Goal: Transaction & Acquisition: Purchase product/service

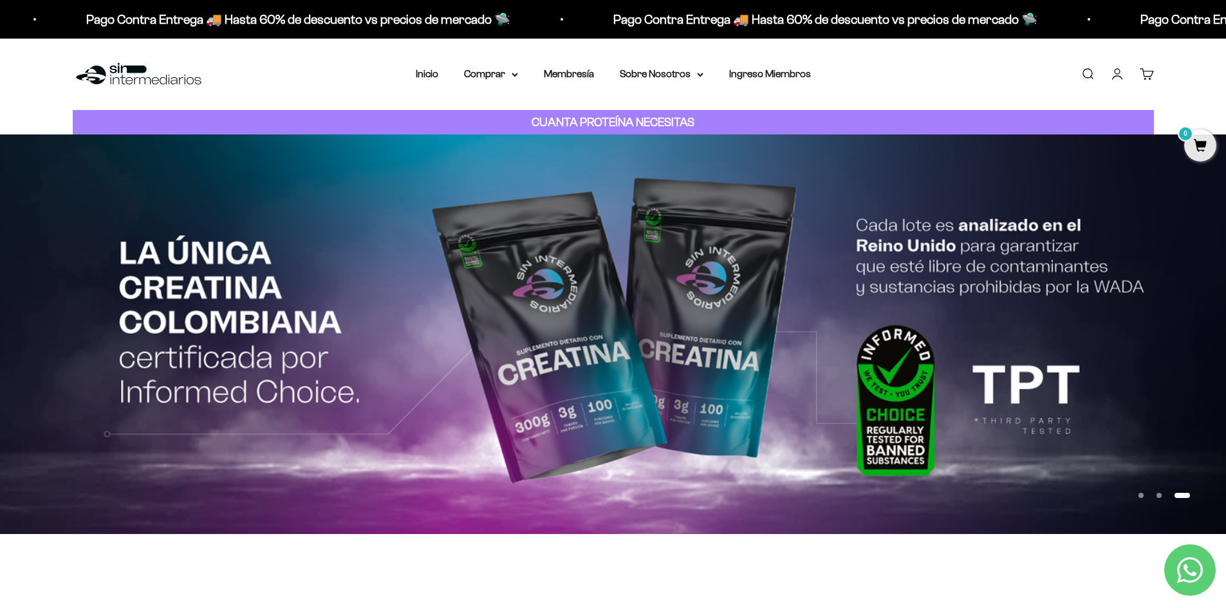
click at [1119, 75] on link "Iniciar sesión" at bounding box center [1117, 74] width 14 height 14
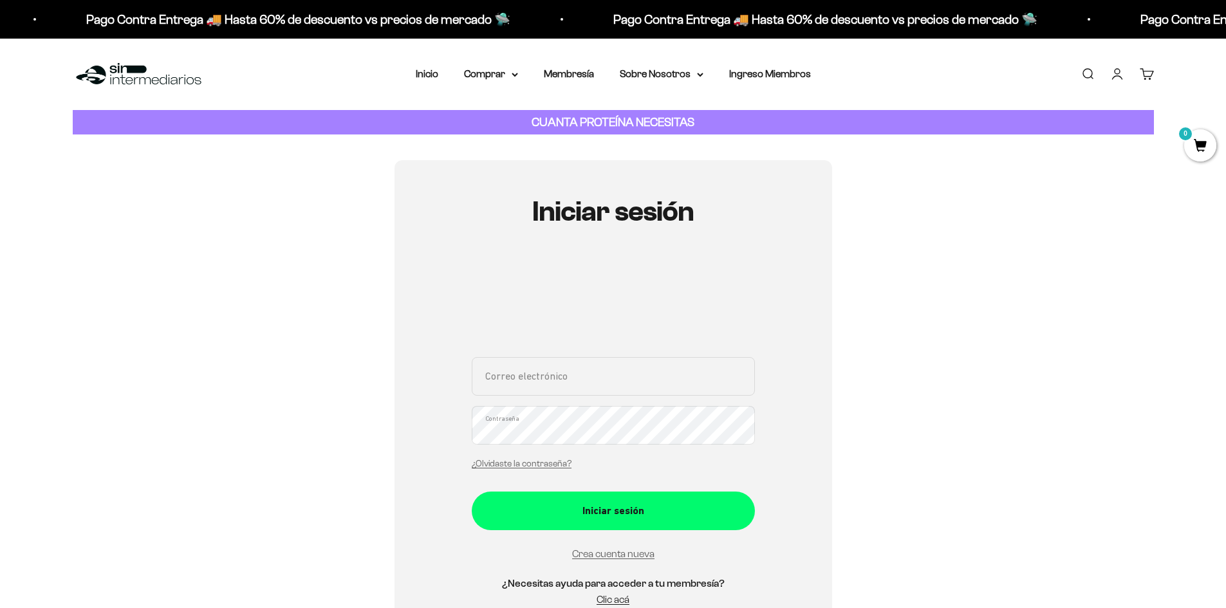
click at [534, 365] on input "Correo electrónico" at bounding box center [613, 376] width 283 height 39
type input "nando11611@hotmail.com"
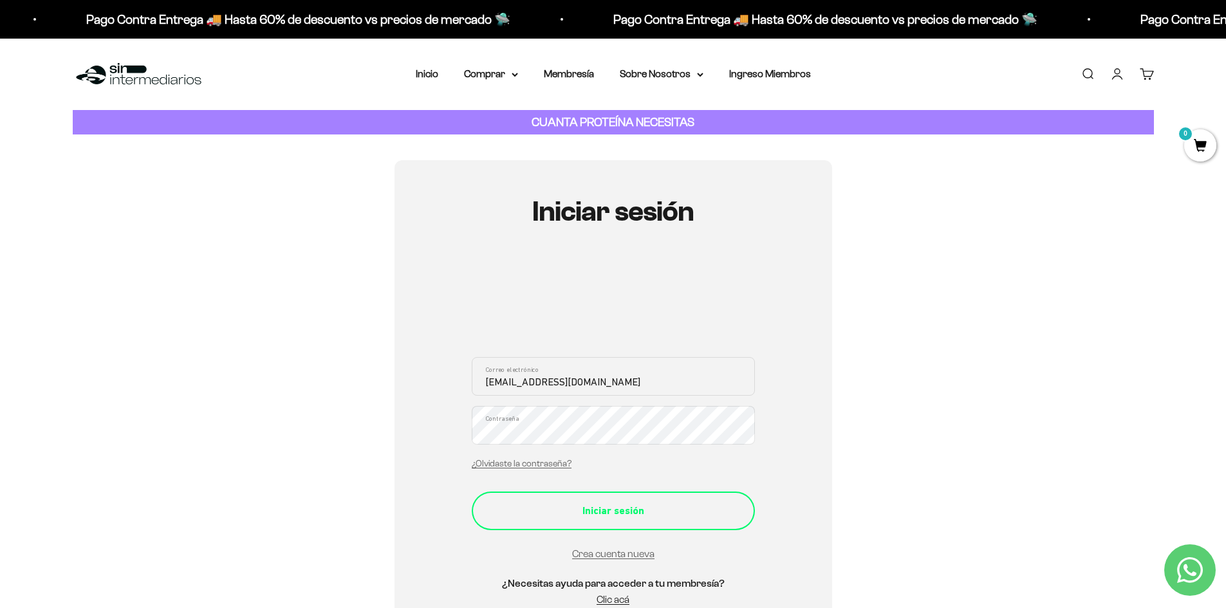
click at [597, 510] on div "Iniciar sesión" at bounding box center [614, 511] width 232 height 17
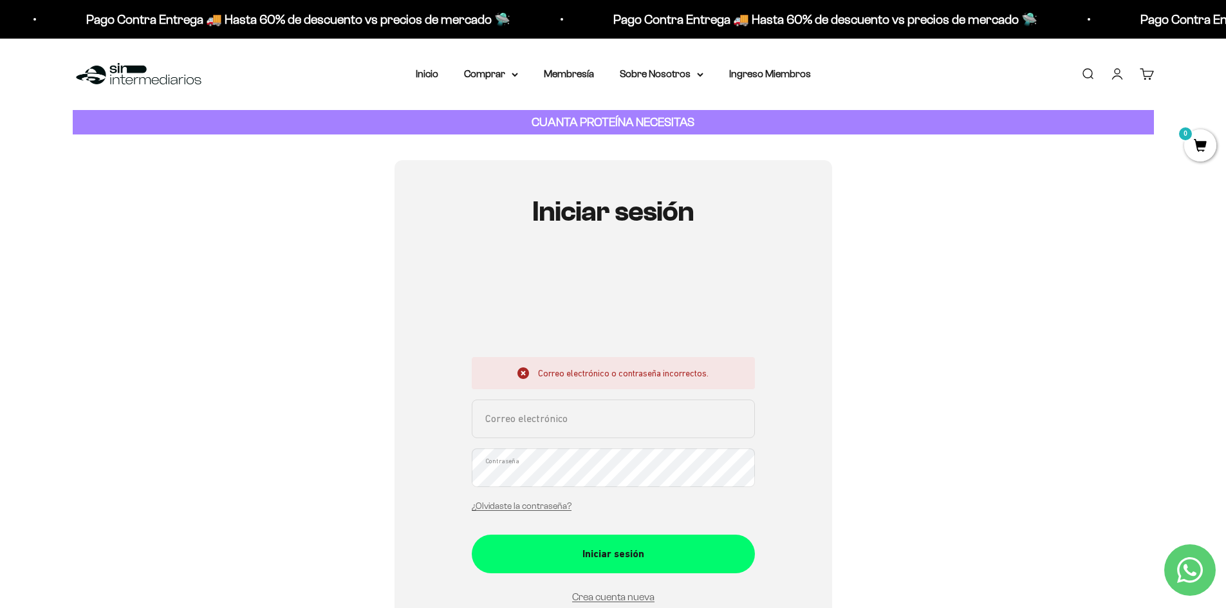
click at [554, 424] on input "Correo electrónico" at bounding box center [613, 419] width 283 height 39
type input "nando11611@hotmail.com"
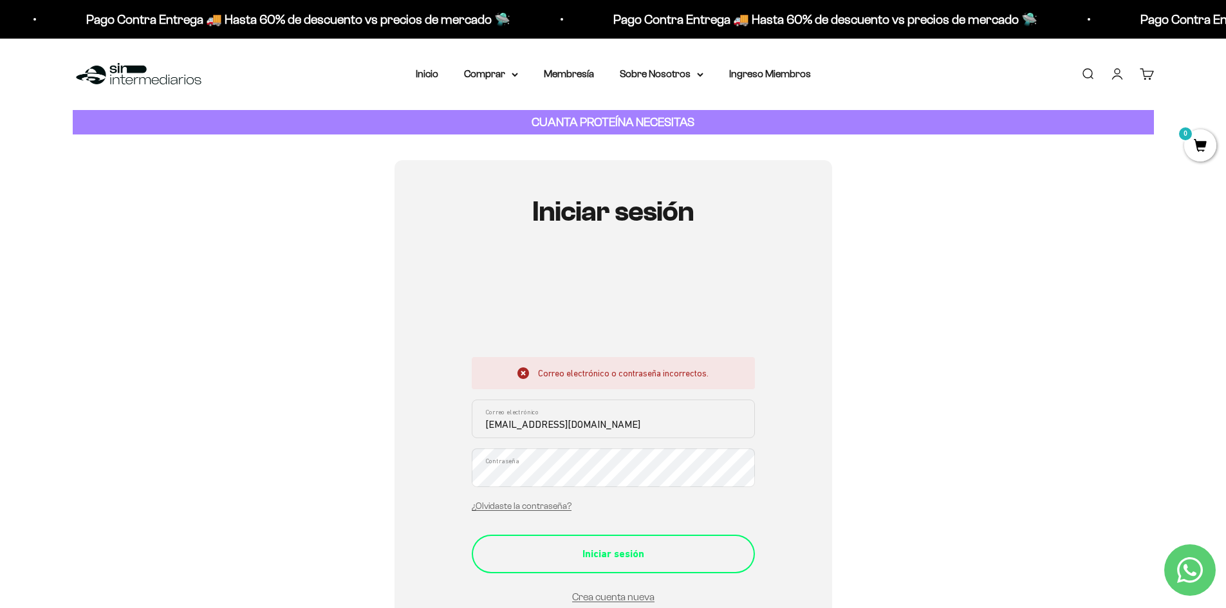
click at [586, 550] on div "Iniciar sesión" at bounding box center [614, 554] width 232 height 17
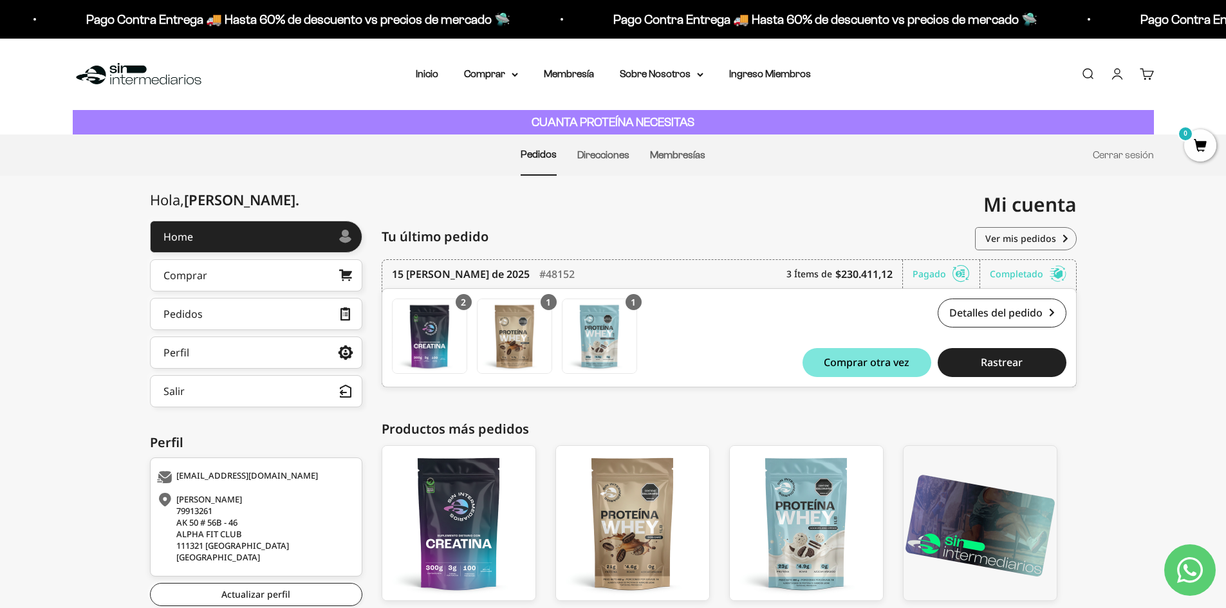
click at [1201, 145] on span "0" at bounding box center [1200, 145] width 32 height 32
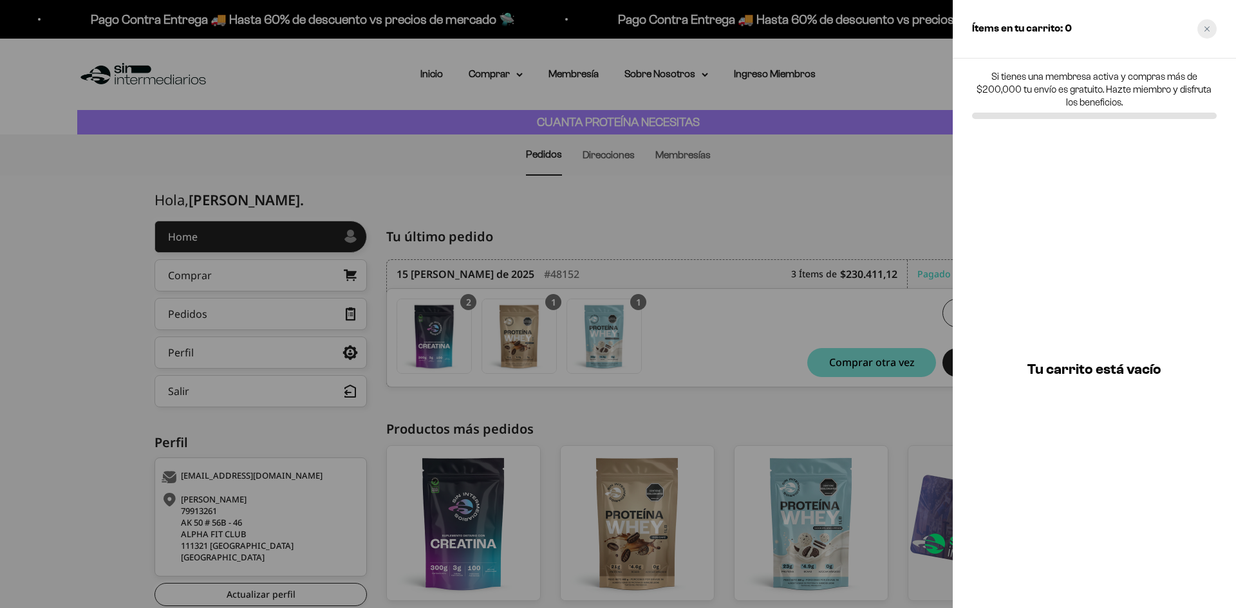
click at [1205, 29] on icon "Close cart" at bounding box center [1207, 29] width 6 height 6
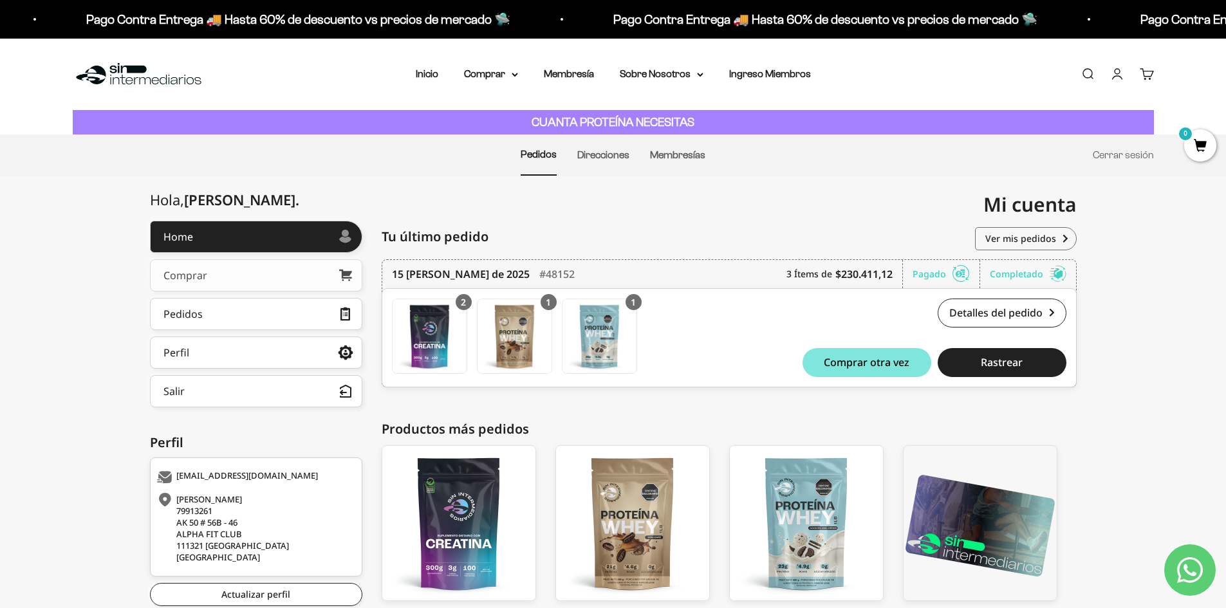
click at [196, 277] on div "Comprar" at bounding box center [185, 275] width 44 height 10
click at [1137, 156] on link "Cerrar sesión" at bounding box center [1123, 154] width 61 height 11
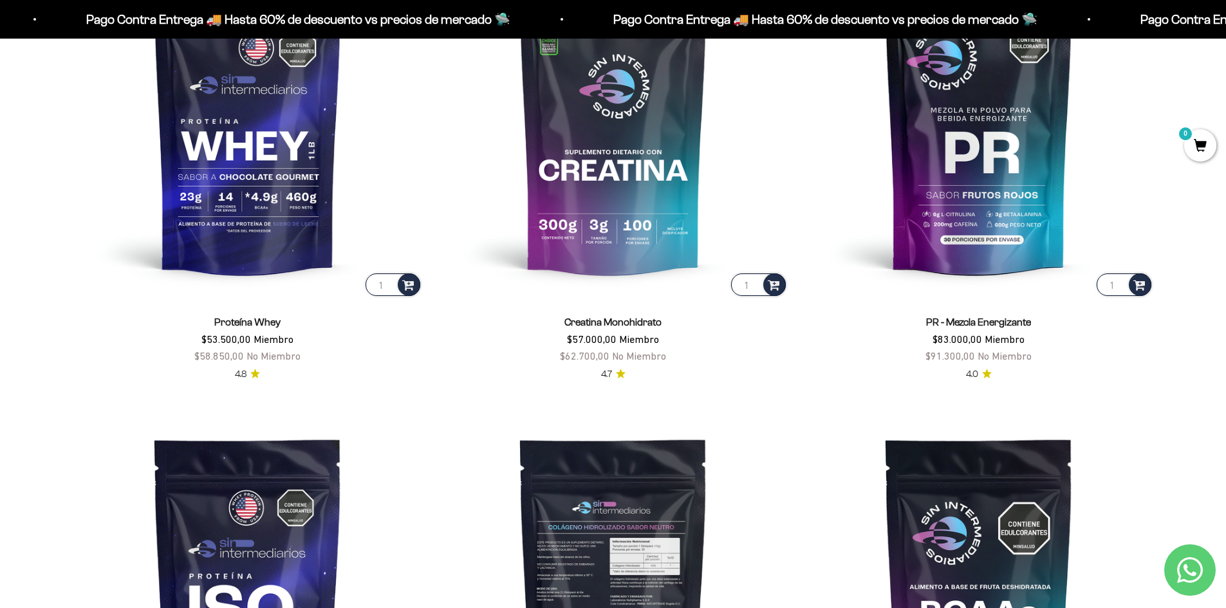
scroll to position [708, 0]
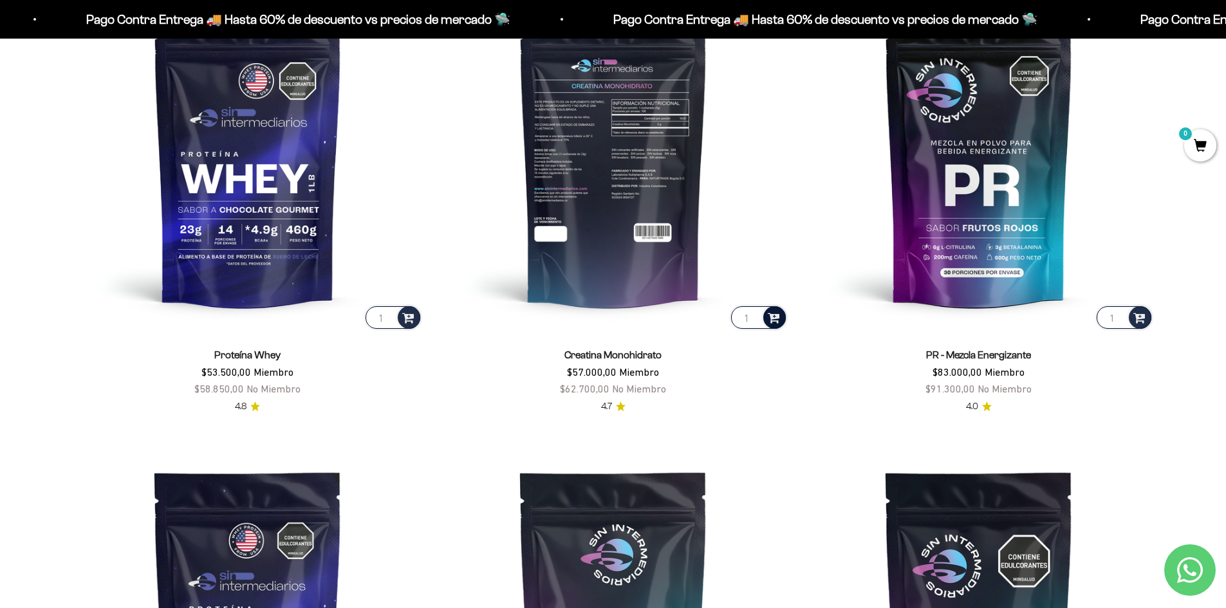
click at [775, 315] on span at bounding box center [774, 317] width 12 height 15
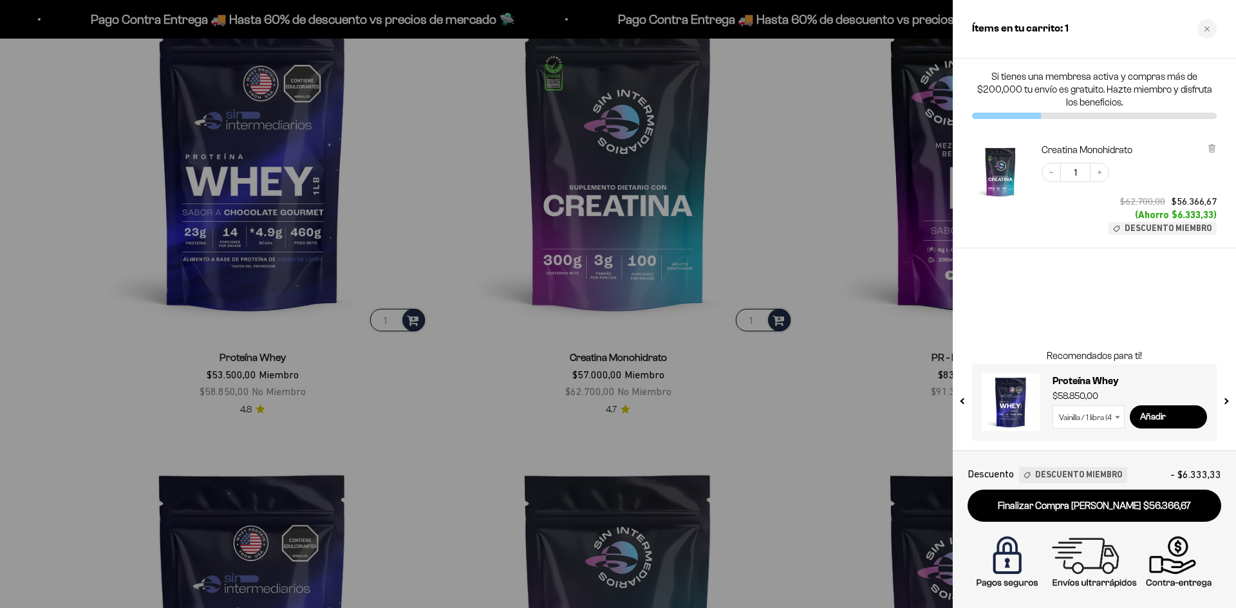
click at [845, 340] on div at bounding box center [618, 304] width 1236 height 608
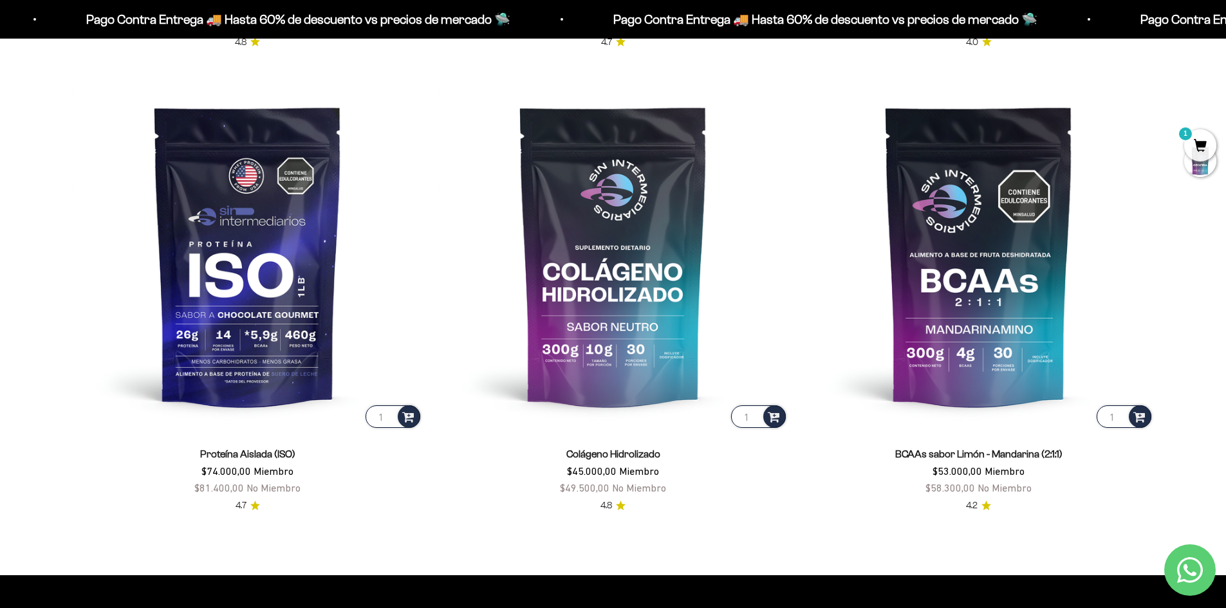
scroll to position [1094, 0]
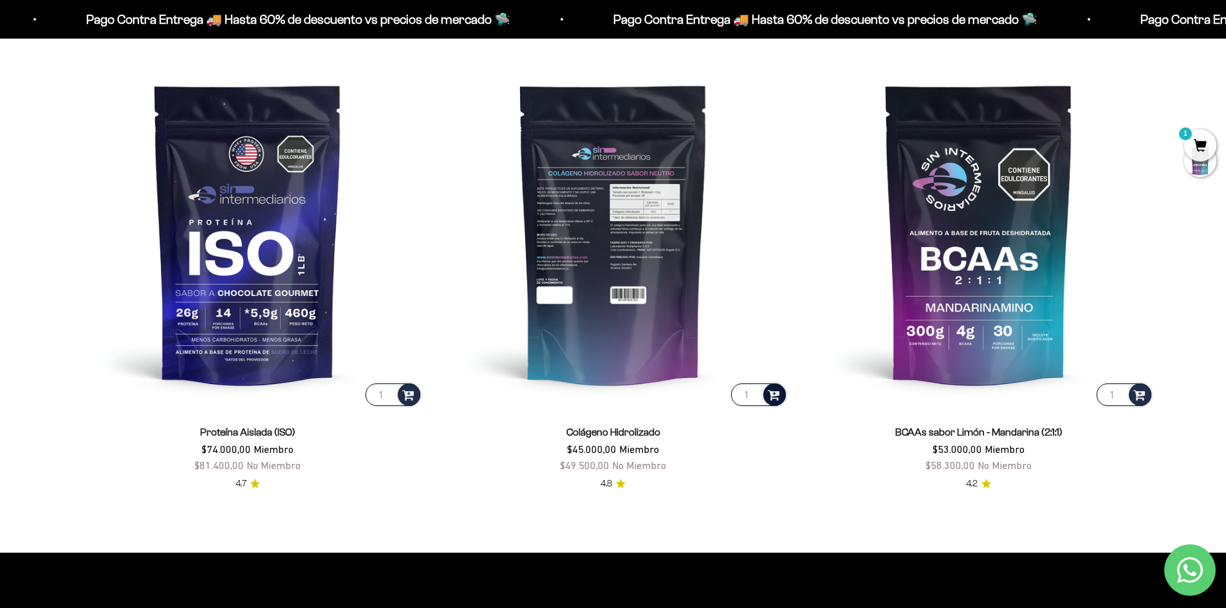
click at [772, 395] on span at bounding box center [774, 394] width 12 height 15
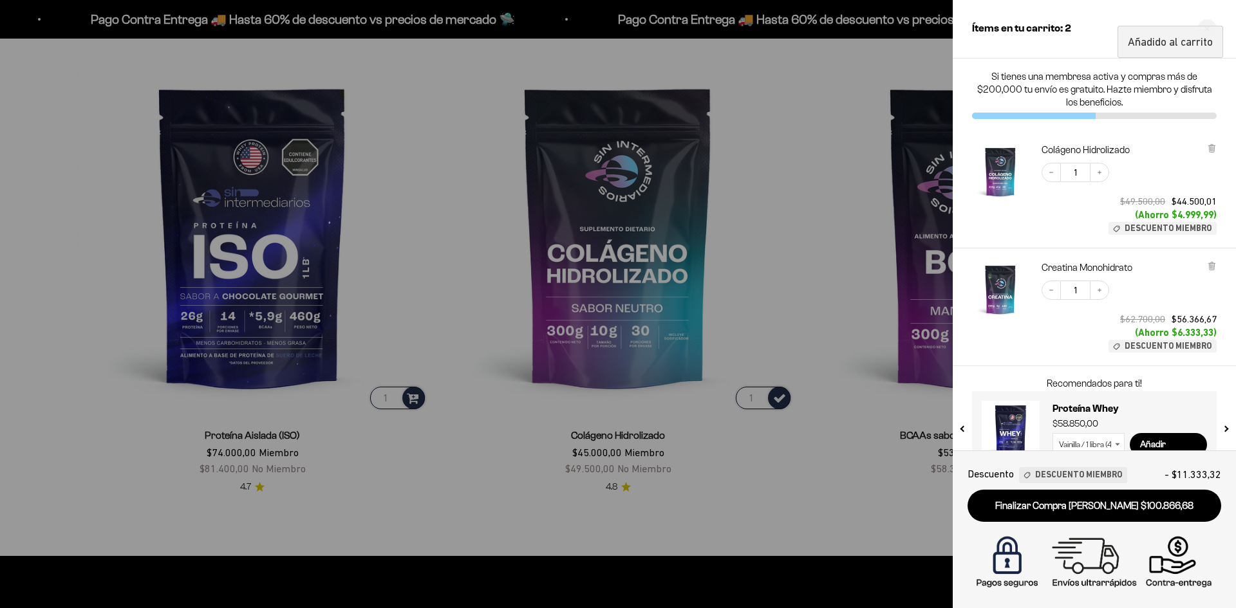
click at [819, 336] on div at bounding box center [618, 304] width 1236 height 608
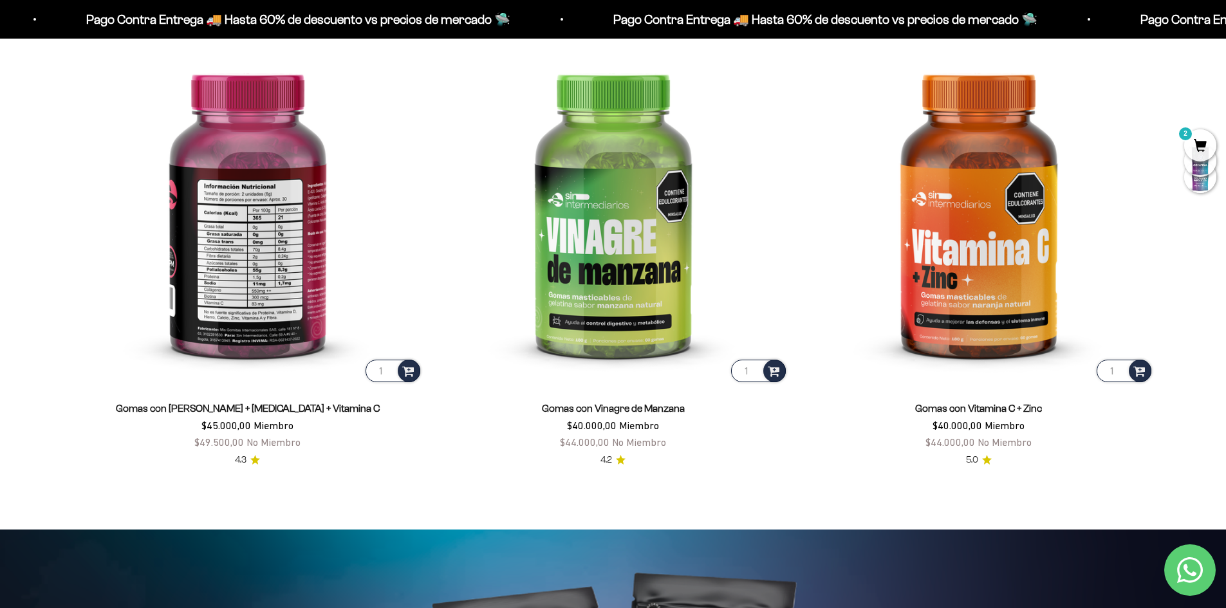
scroll to position [2575, 0]
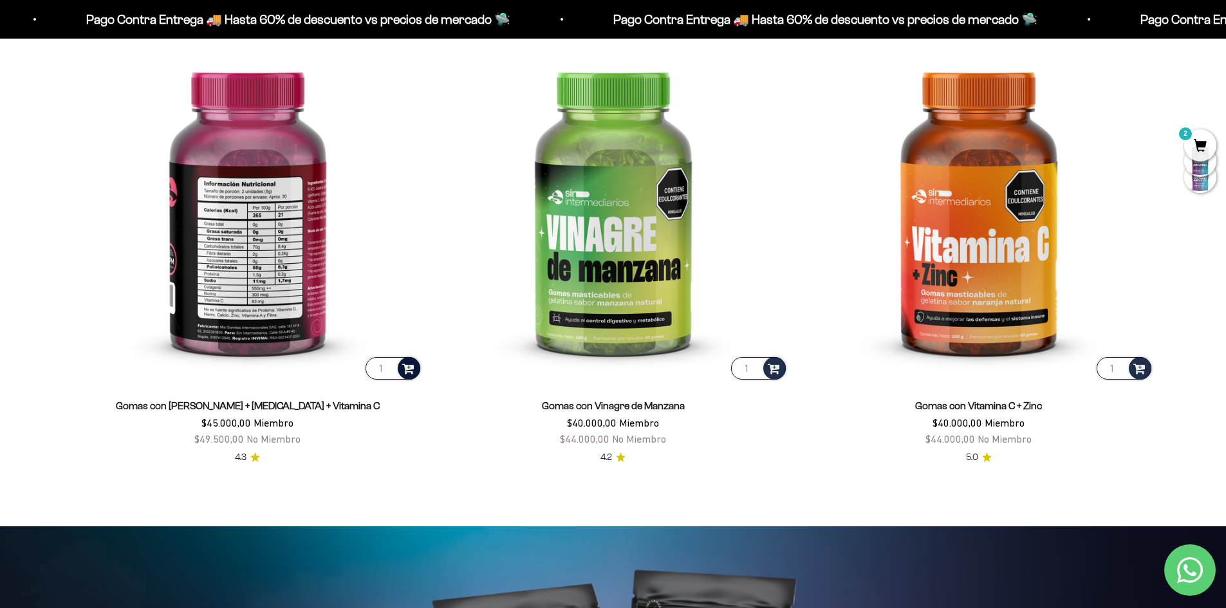
click at [406, 367] on span at bounding box center [408, 367] width 12 height 15
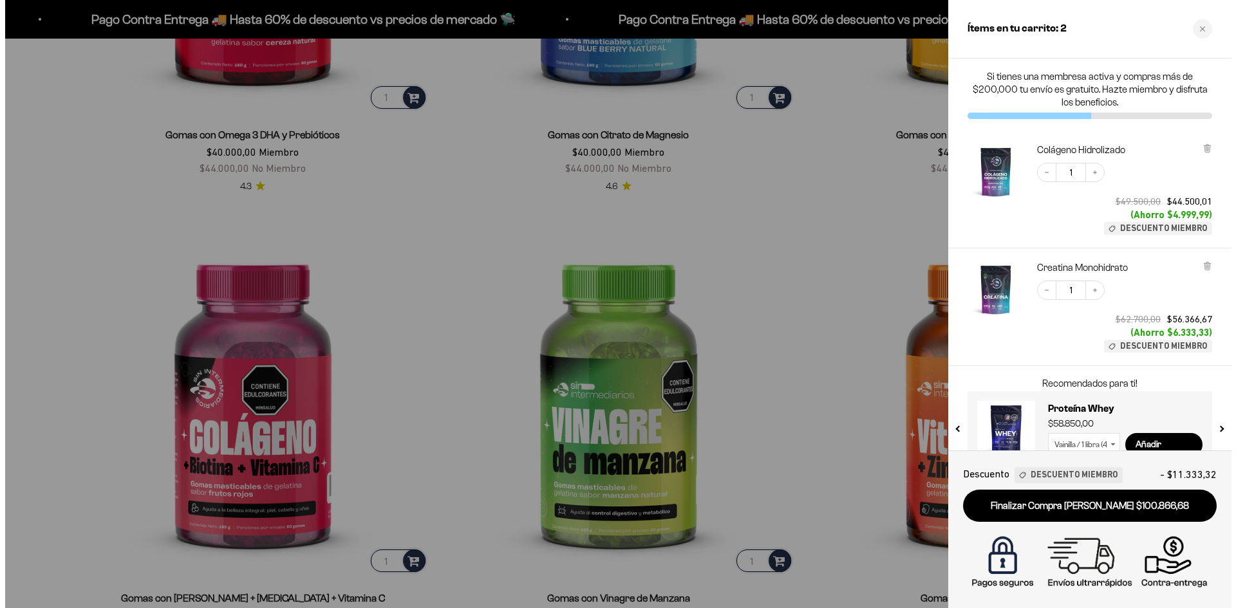
scroll to position [2385, 0]
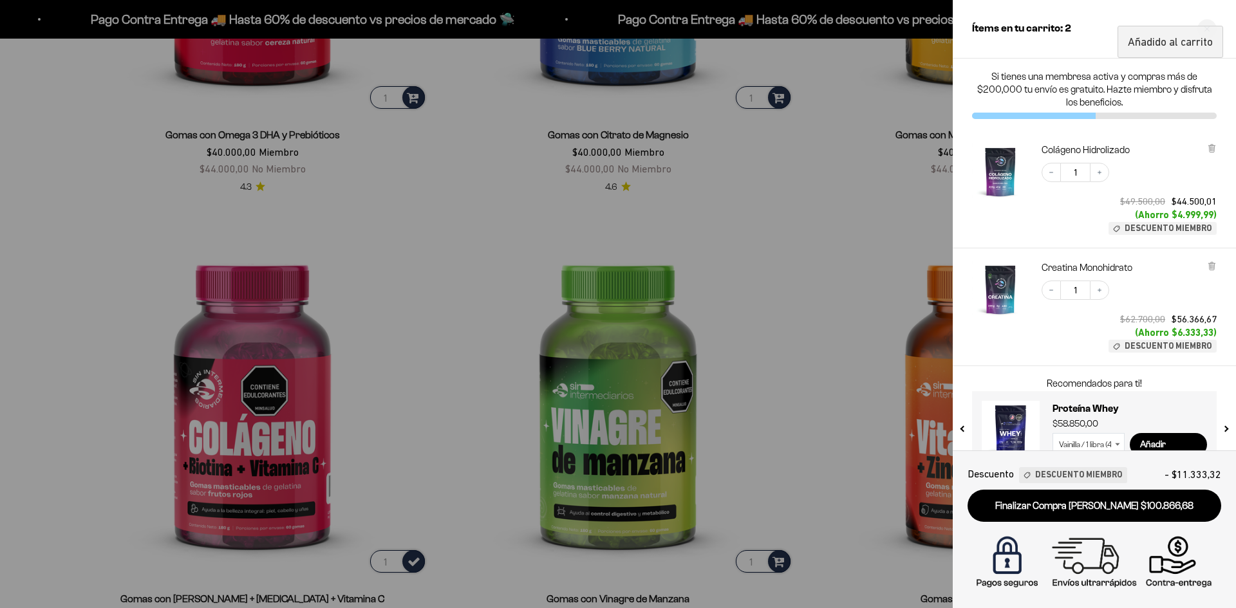
click at [710, 212] on div at bounding box center [618, 304] width 1236 height 608
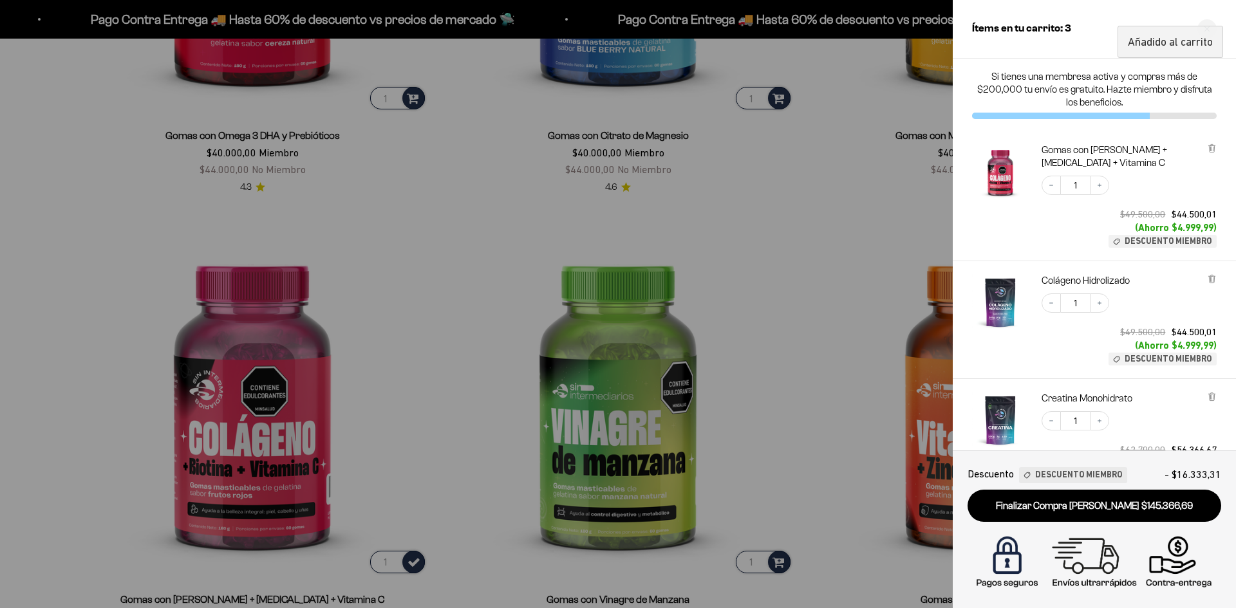
click at [718, 237] on div at bounding box center [618, 304] width 1236 height 608
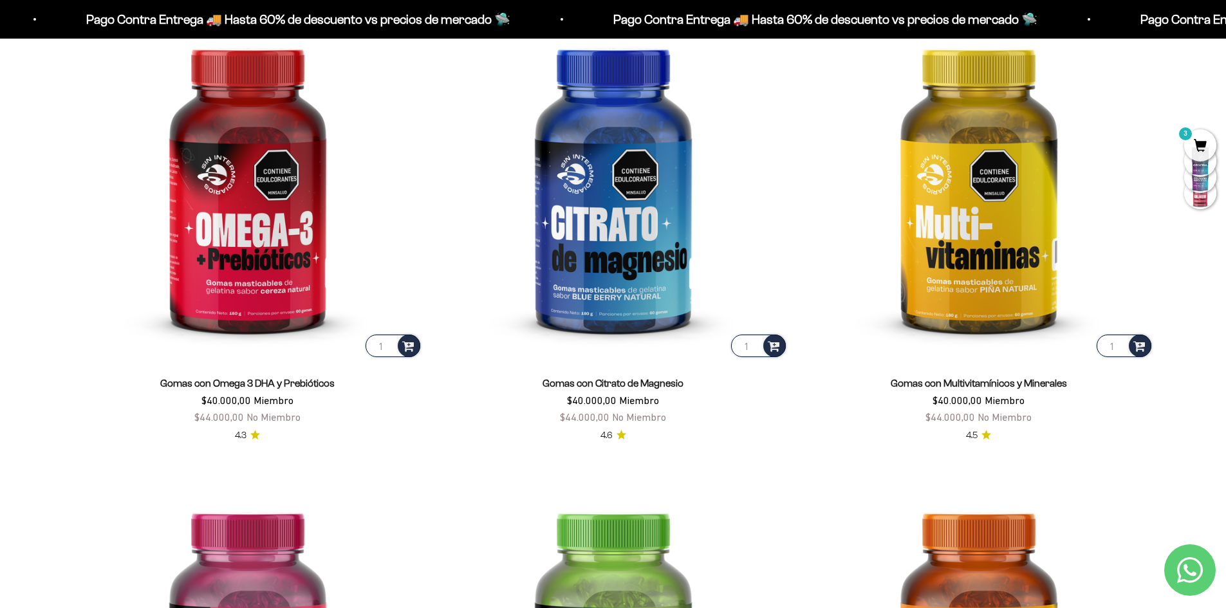
scroll to position [2125, 0]
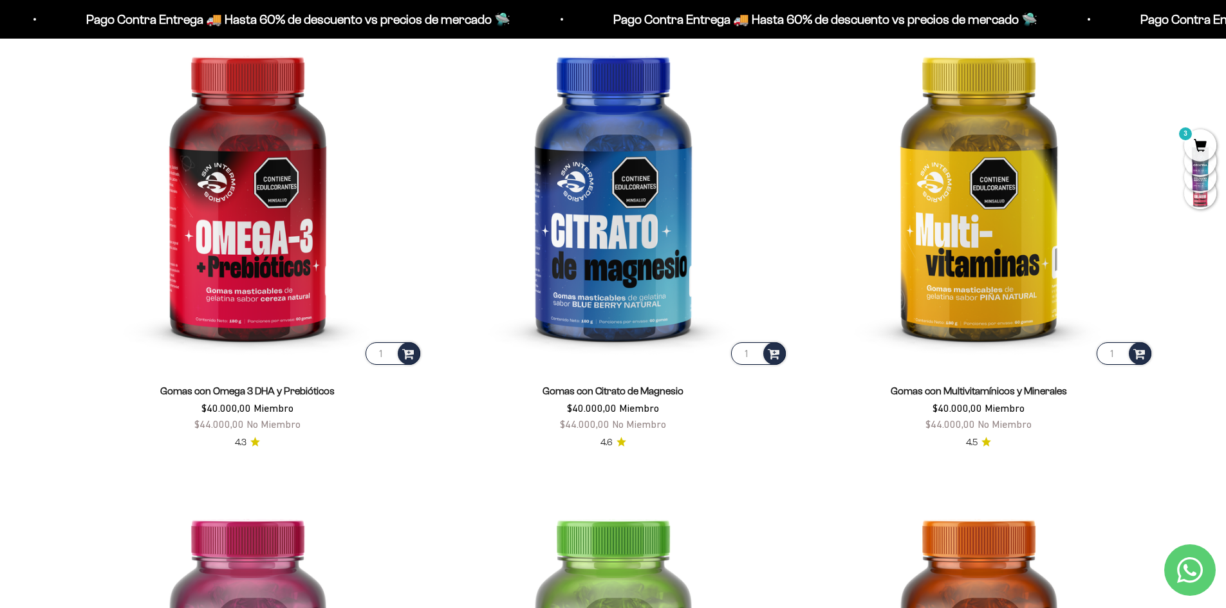
click at [1205, 142] on span "3" at bounding box center [1200, 145] width 32 height 32
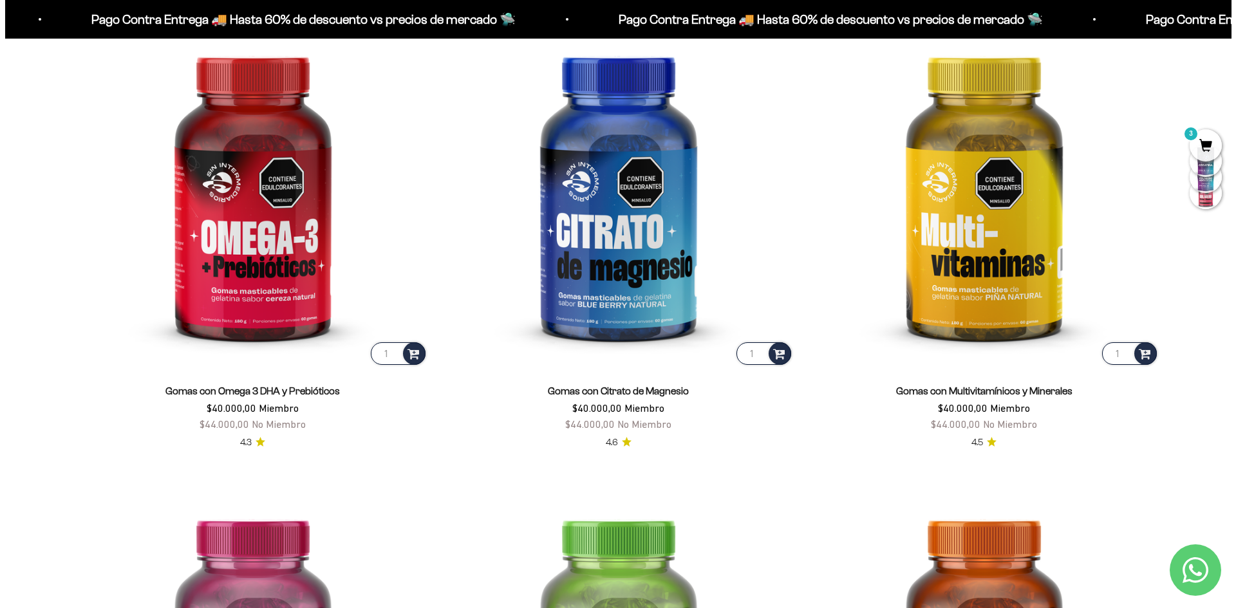
scroll to position [2128, 0]
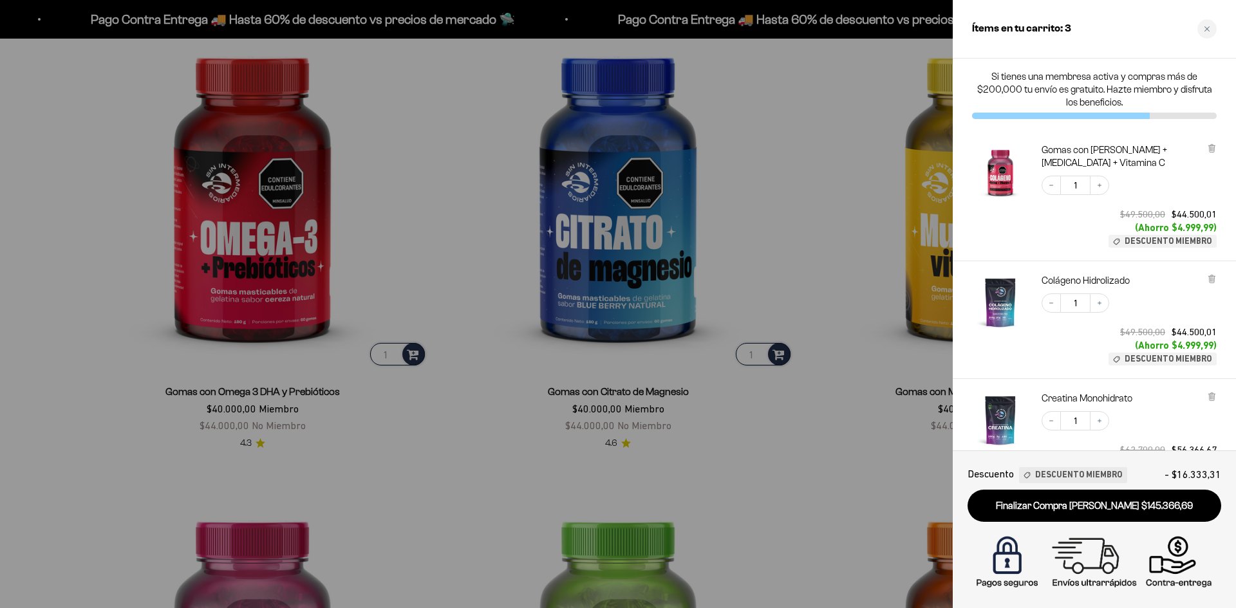
click at [779, 237] on div at bounding box center [618, 304] width 1236 height 608
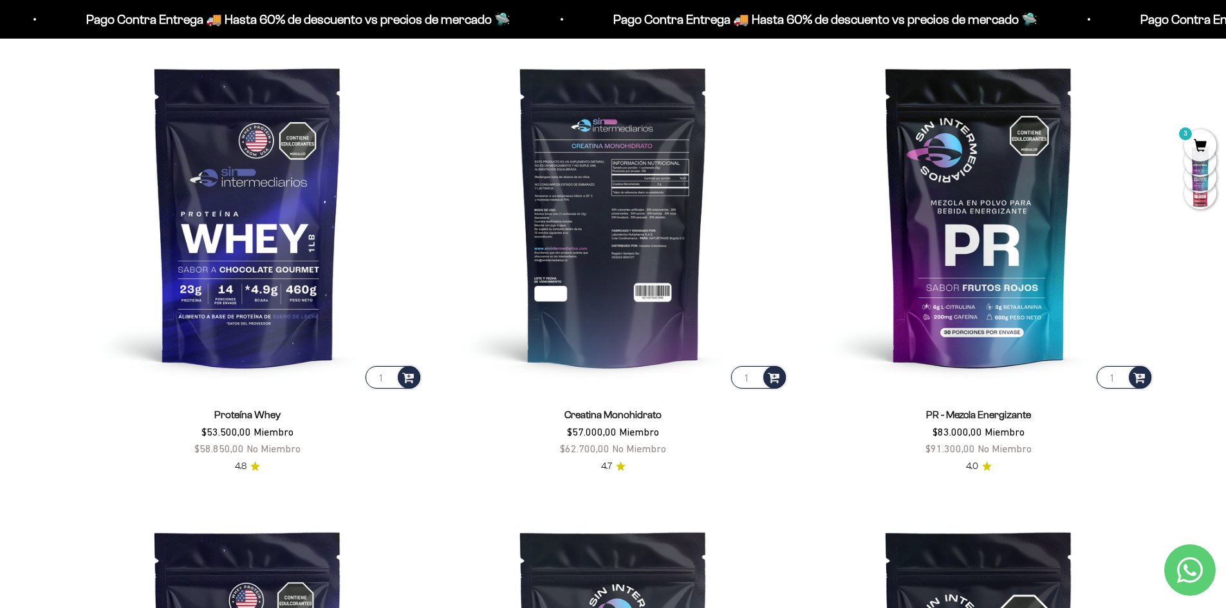
scroll to position [645, 0]
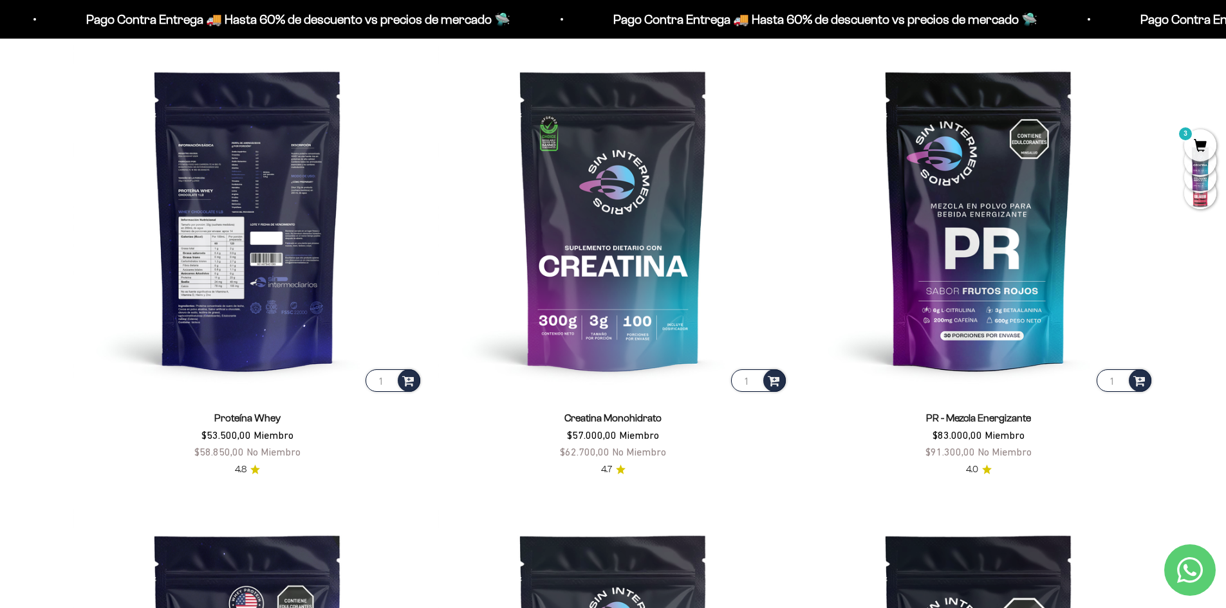
click at [389, 381] on input "1" at bounding box center [393, 380] width 55 height 23
click at [386, 386] on input "1" at bounding box center [393, 380] width 55 height 23
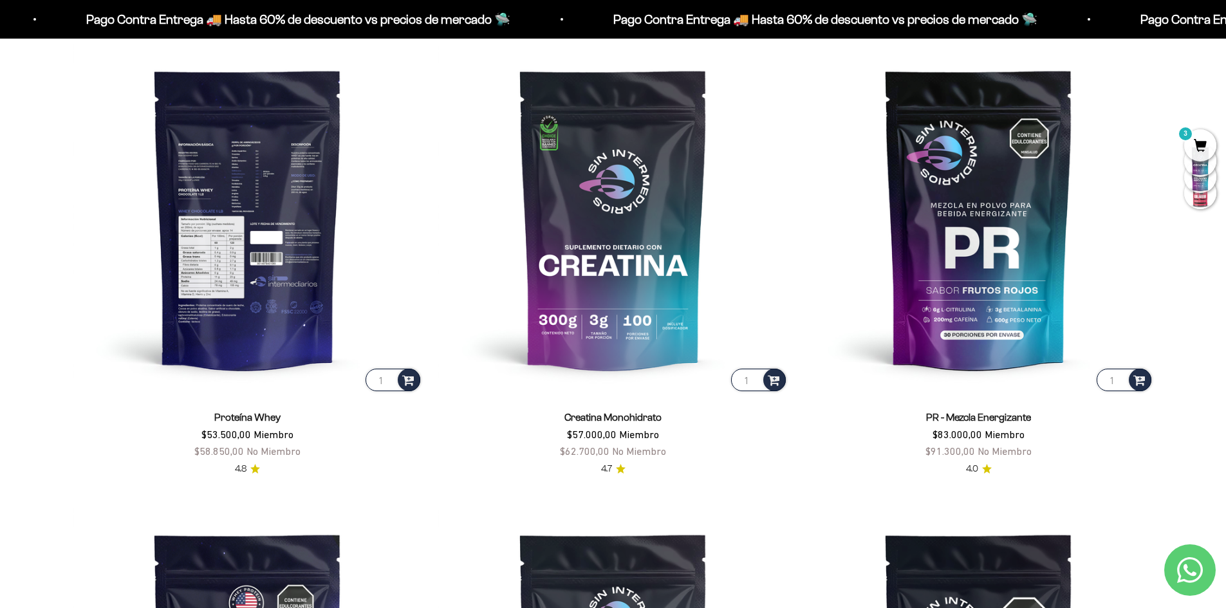
click at [249, 334] on img at bounding box center [248, 219] width 350 height 350
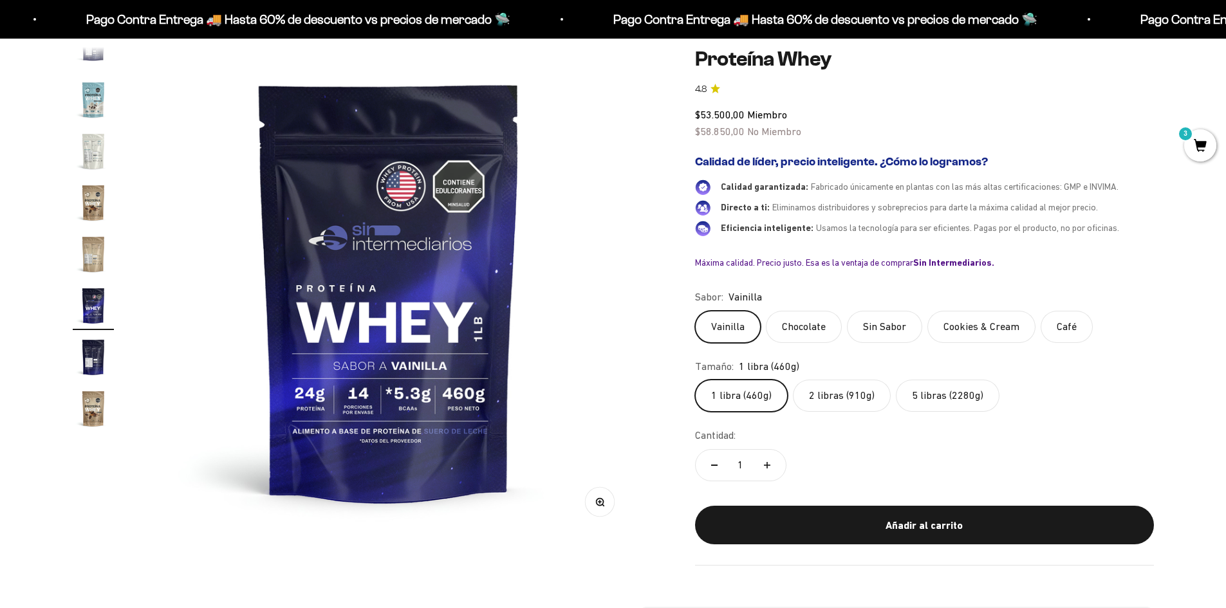
scroll to position [193, 0]
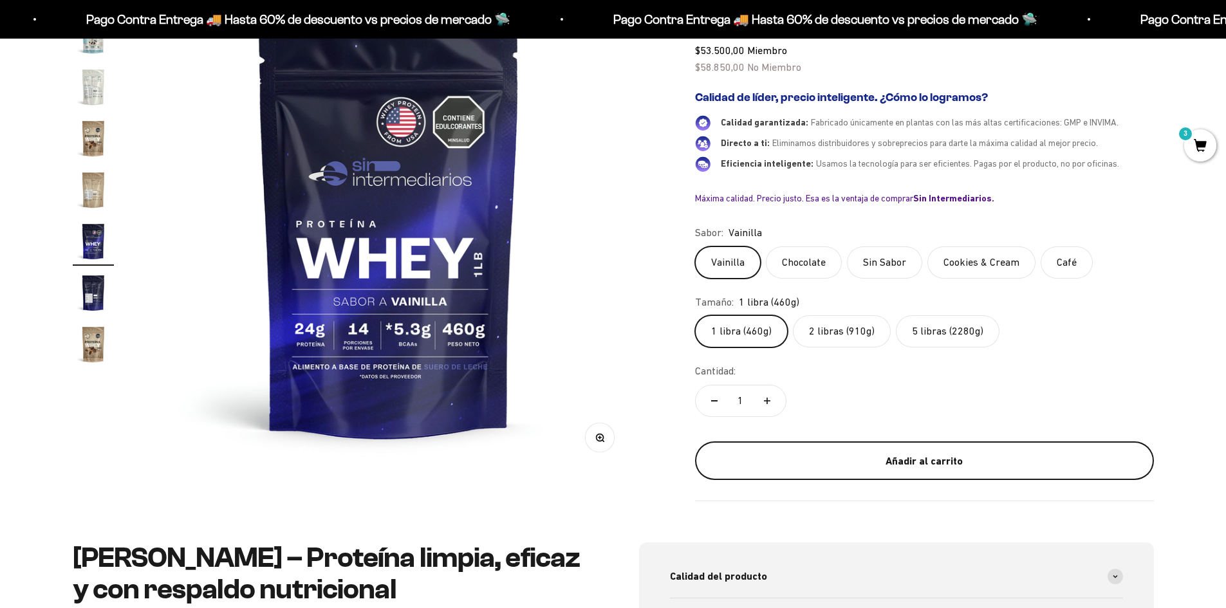
click at [891, 461] on div "Añadir al carrito" at bounding box center [924, 461] width 407 height 17
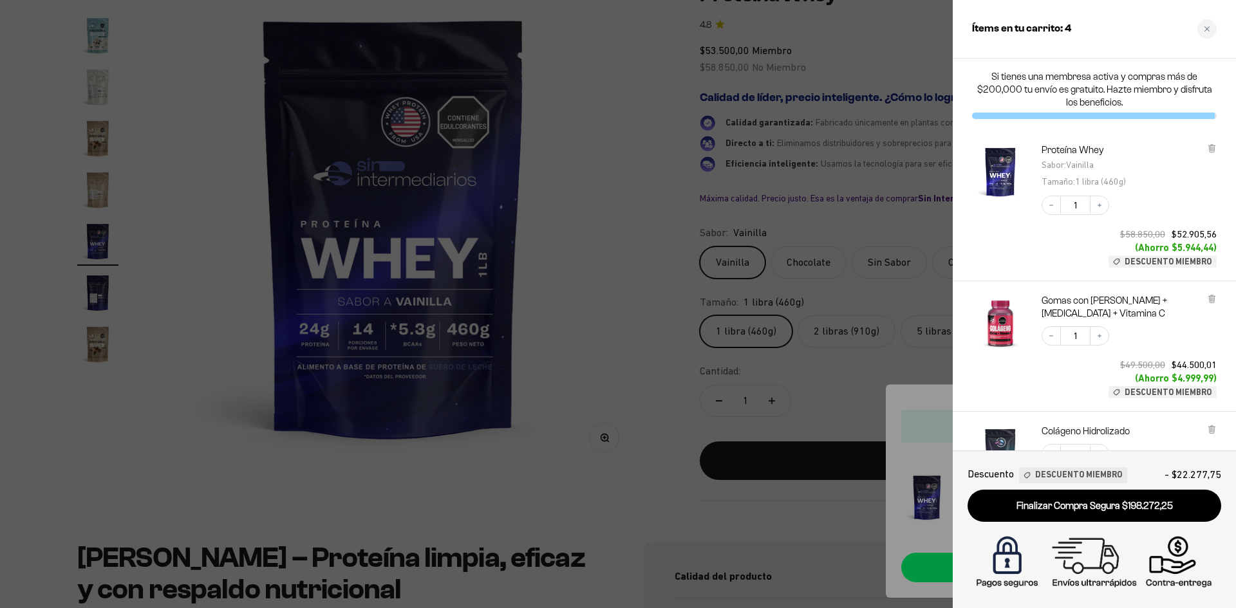
click at [606, 292] on div at bounding box center [618, 304] width 1236 height 608
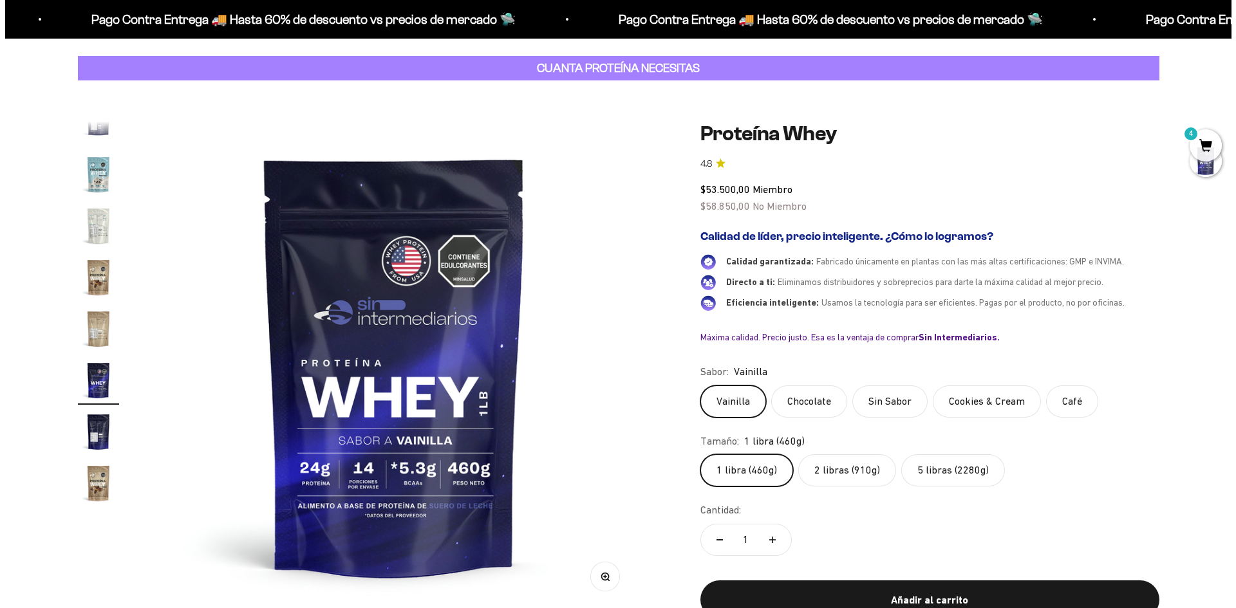
scroll to position [0, 0]
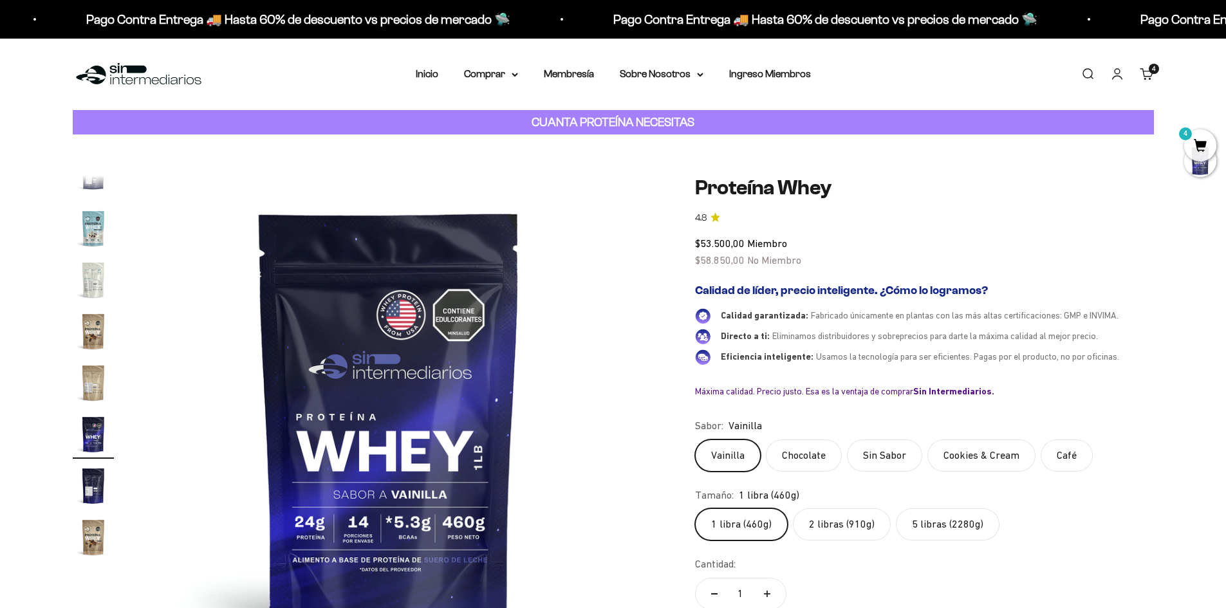
click at [1204, 149] on span "4" at bounding box center [1200, 145] width 32 height 32
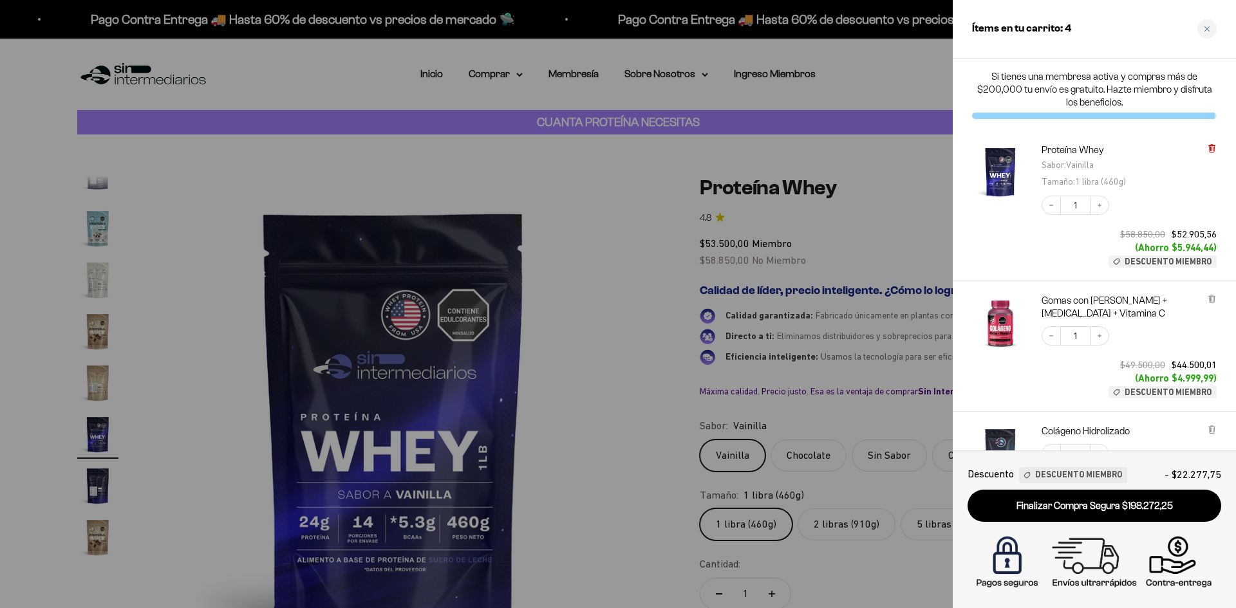
click at [1213, 147] on icon at bounding box center [1211, 148] width 5 height 6
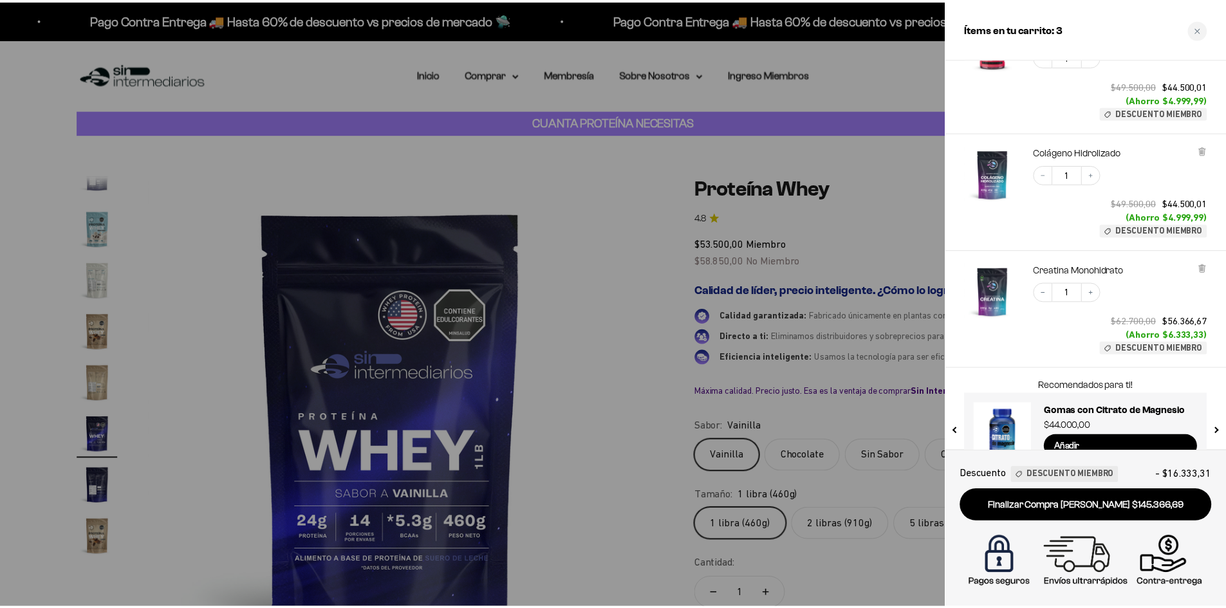
scroll to position [158, 0]
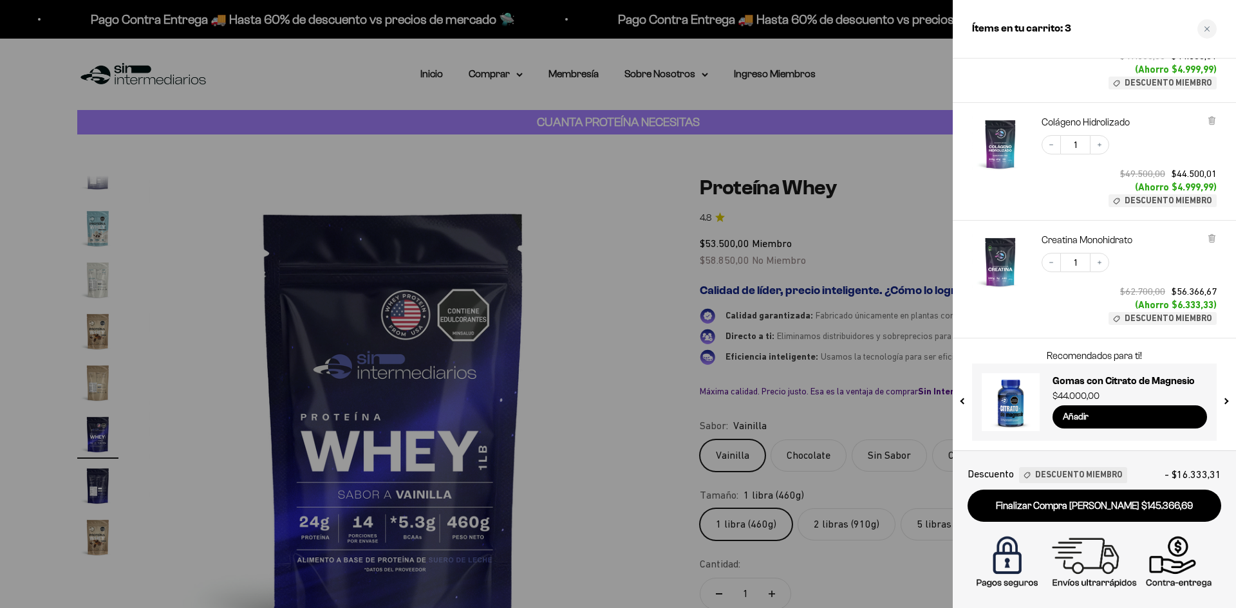
click at [591, 223] on div at bounding box center [618, 304] width 1236 height 608
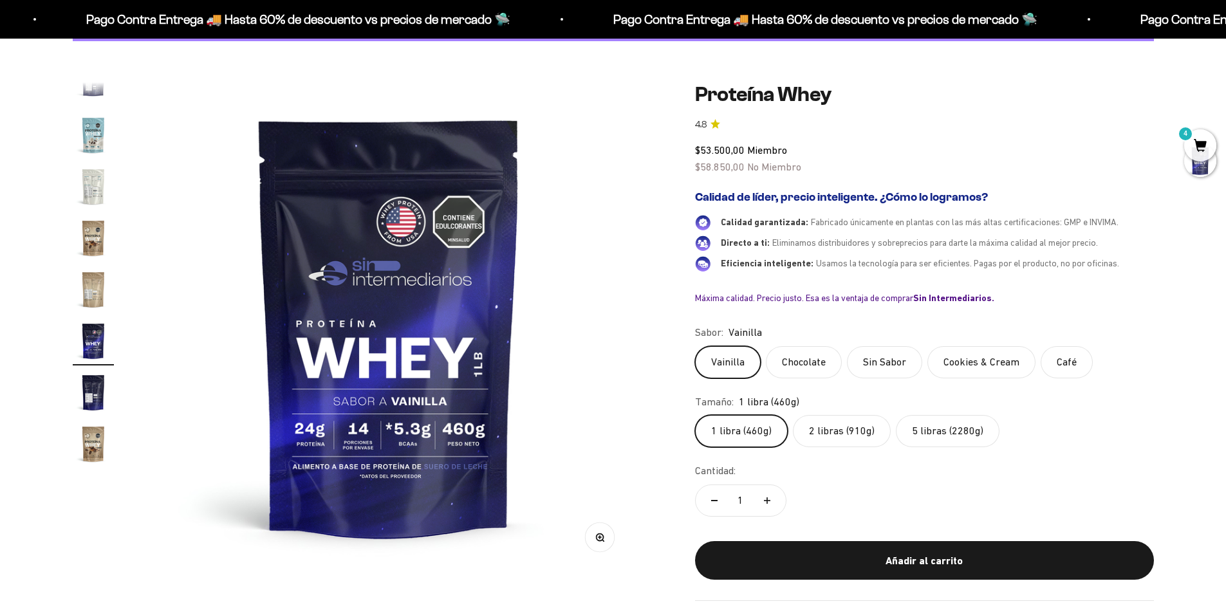
scroll to position [0, 0]
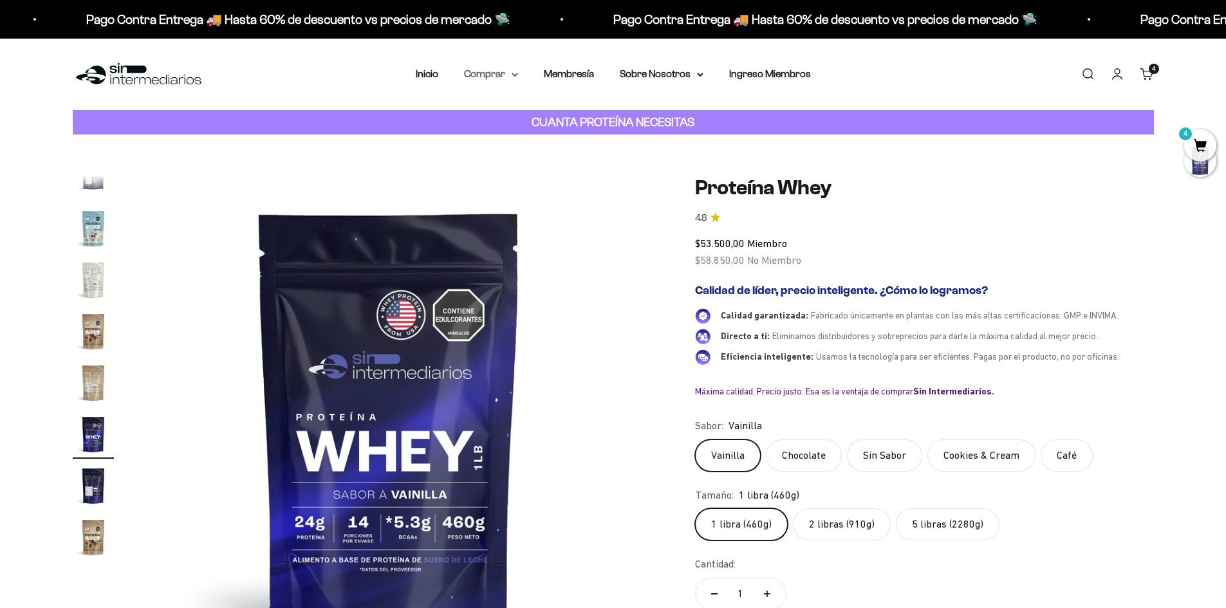
click at [494, 72] on summary "Comprar" at bounding box center [491, 74] width 54 height 17
click at [503, 115] on span "Proteínas" at bounding box center [493, 114] width 43 height 11
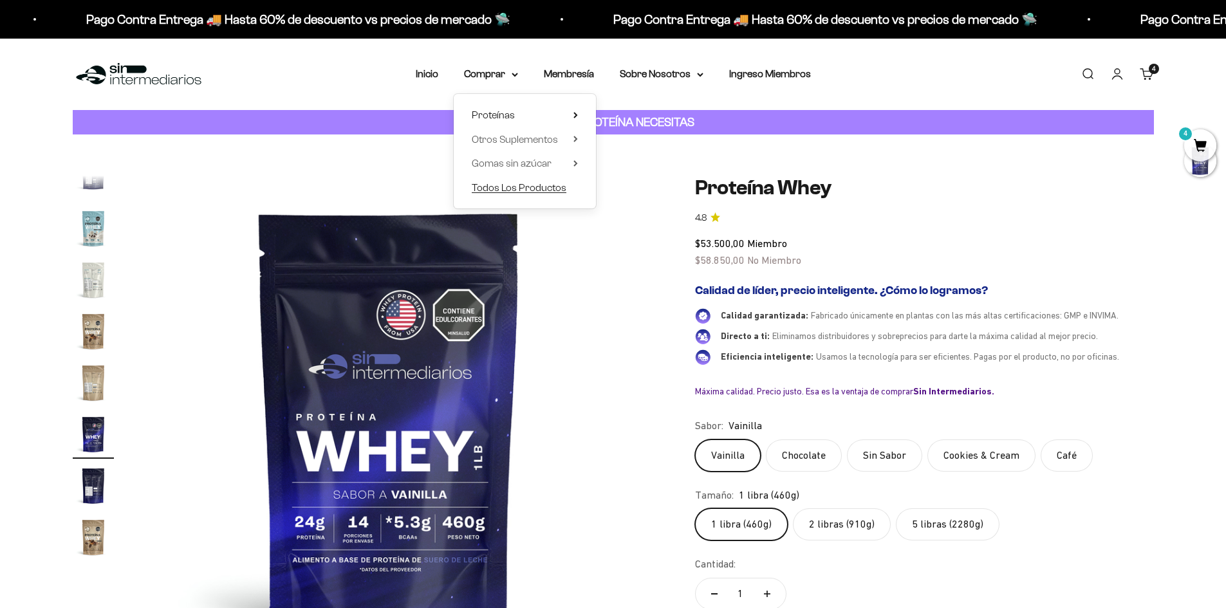
click at [527, 190] on span "Todos Los Productos" at bounding box center [519, 187] width 95 height 11
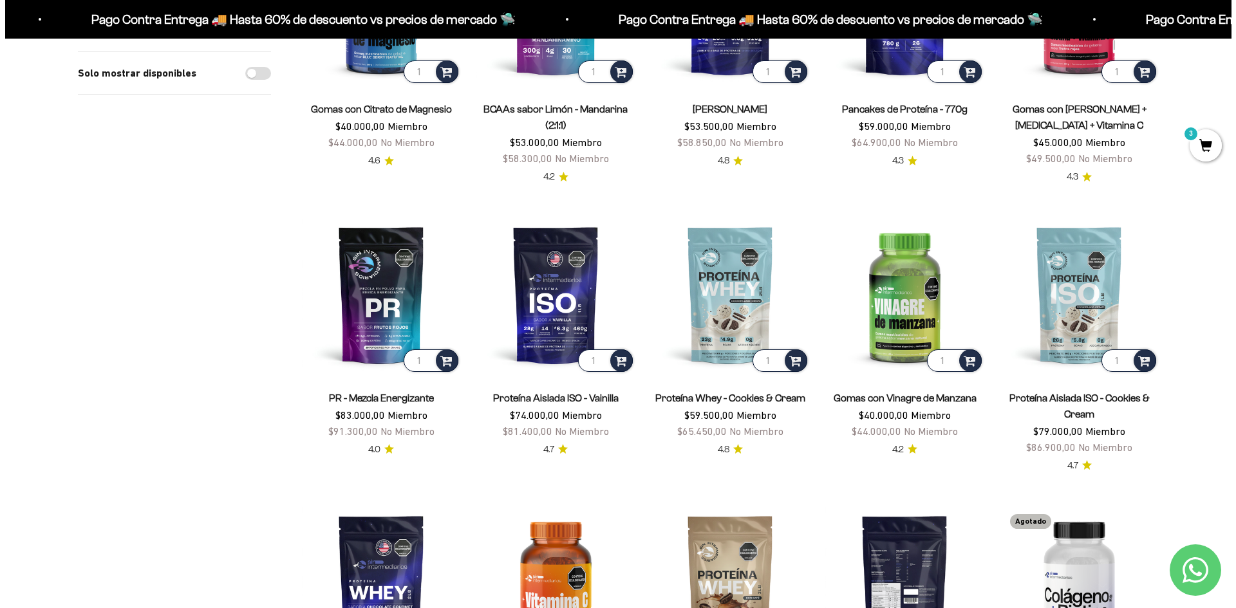
scroll to position [579, 0]
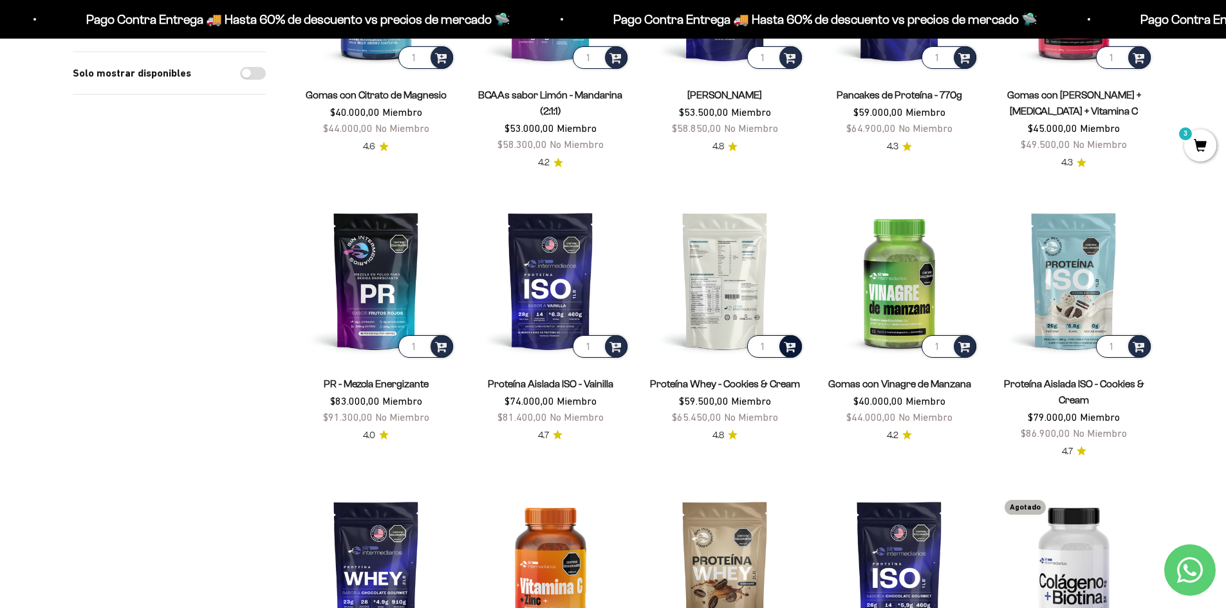
click at [792, 346] on span at bounding box center [790, 346] width 12 height 15
click at [740, 310] on span "Cookies & Cream / 1 libra (460g)" at bounding box center [726, 312] width 114 height 10
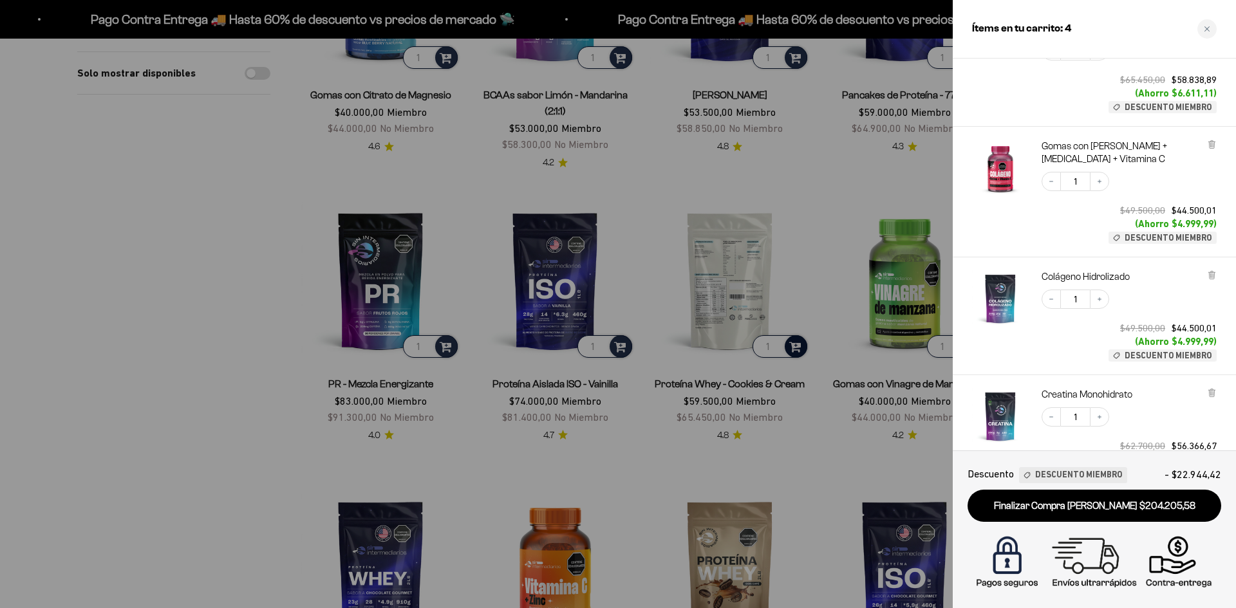
scroll to position [193, 0]
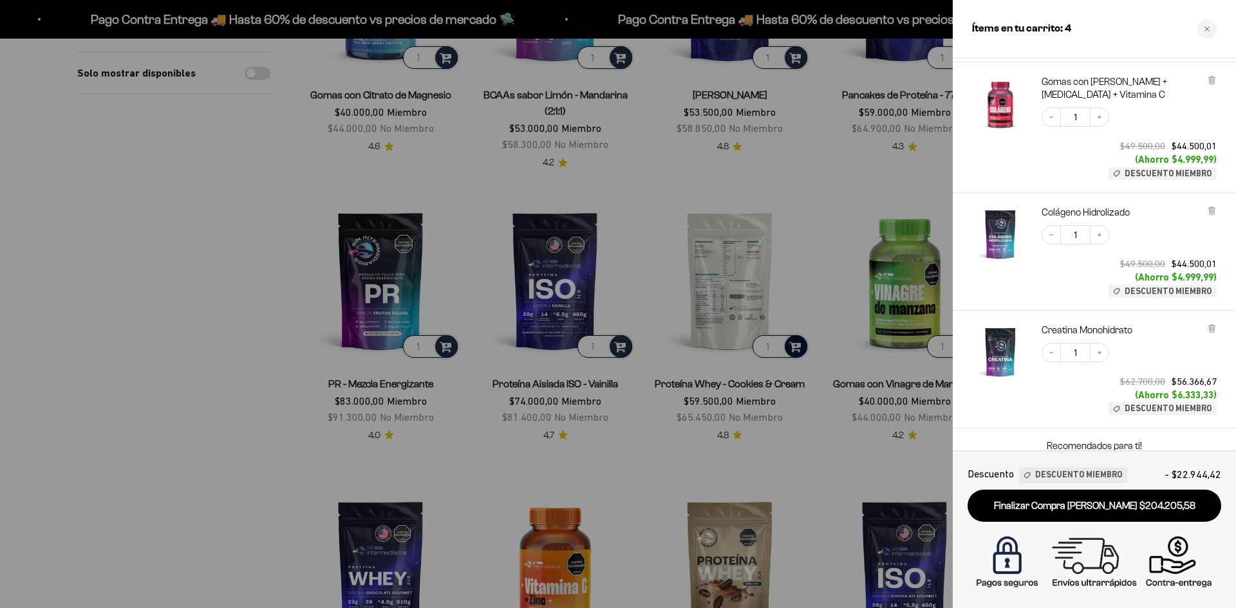
click at [999, 176] on div at bounding box center [1000, 127] width 57 height 104
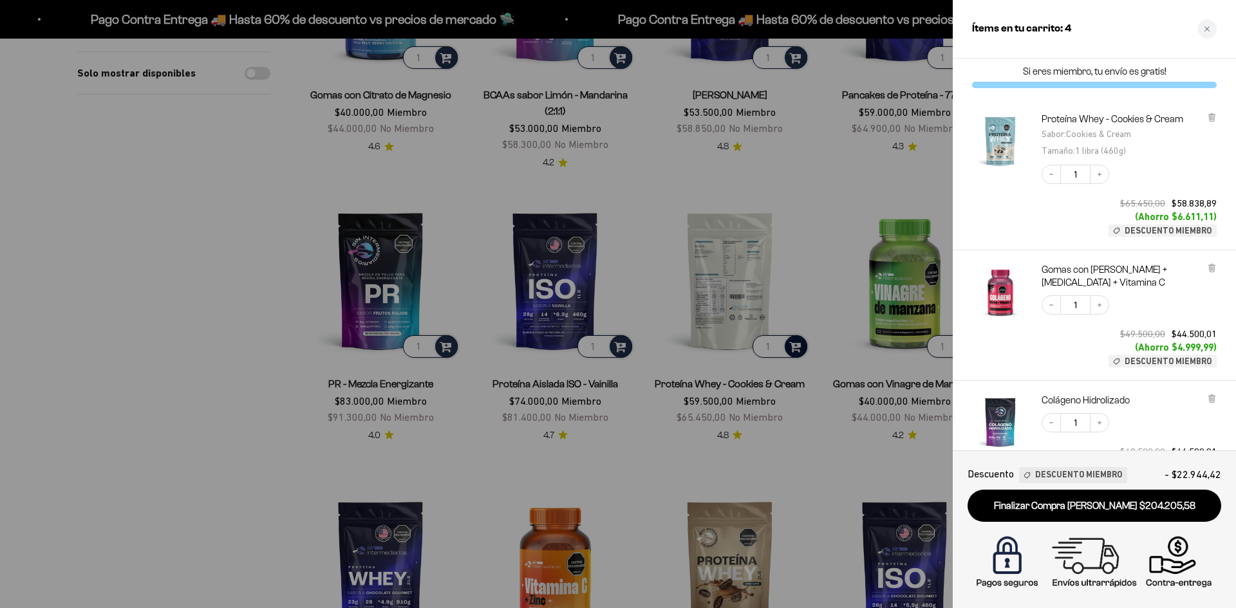
scroll to position [0, 0]
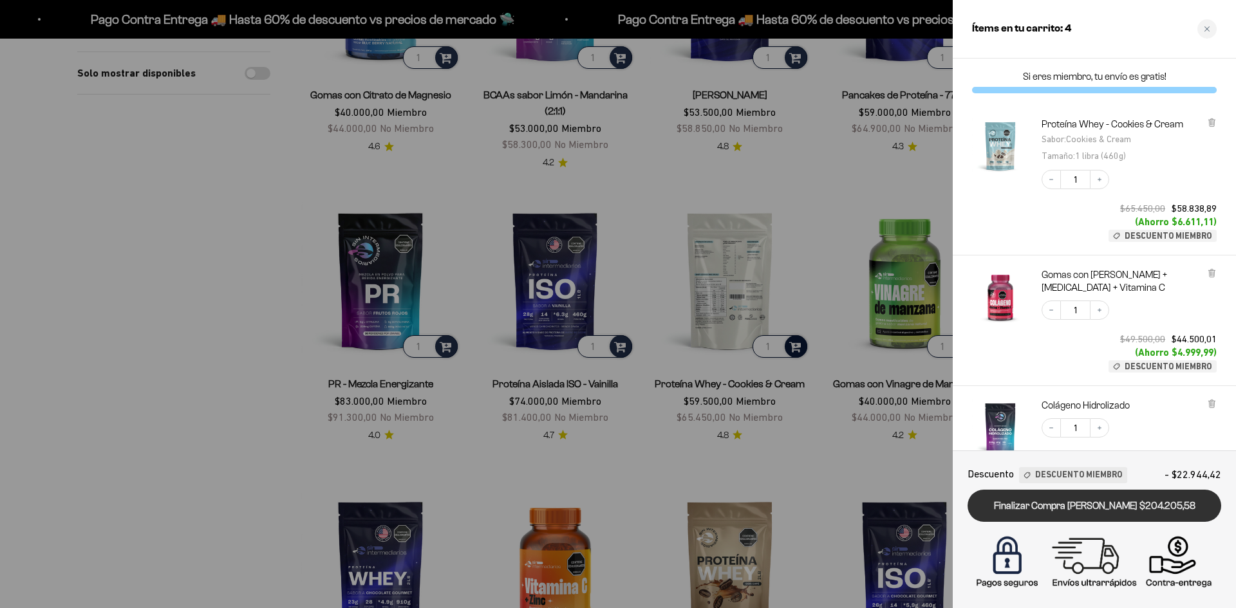
click at [1060, 508] on link "Finalizar Compra Segura $204.205,58" at bounding box center [1094, 506] width 254 height 33
